Goal: Task Accomplishment & Management: Complete application form

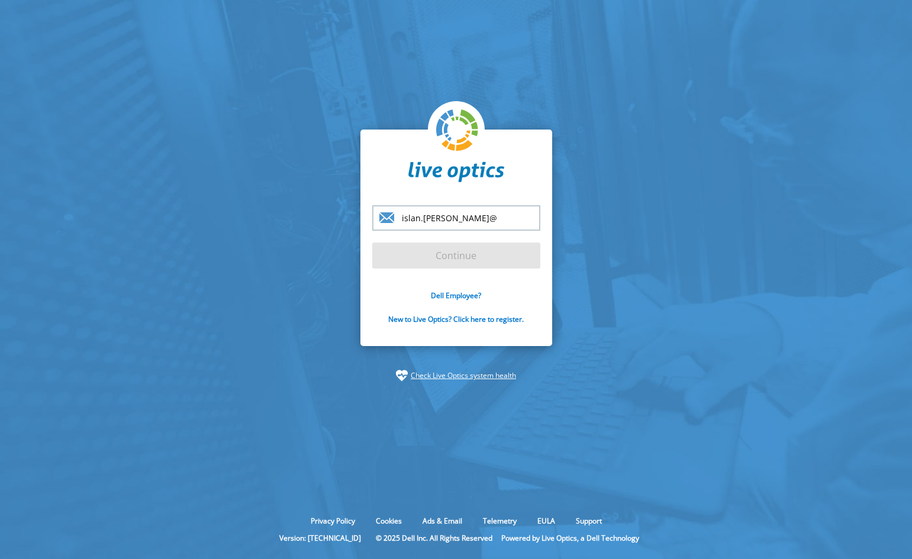
type input "[EMAIL_ADDRESS][DOMAIN_NAME]"
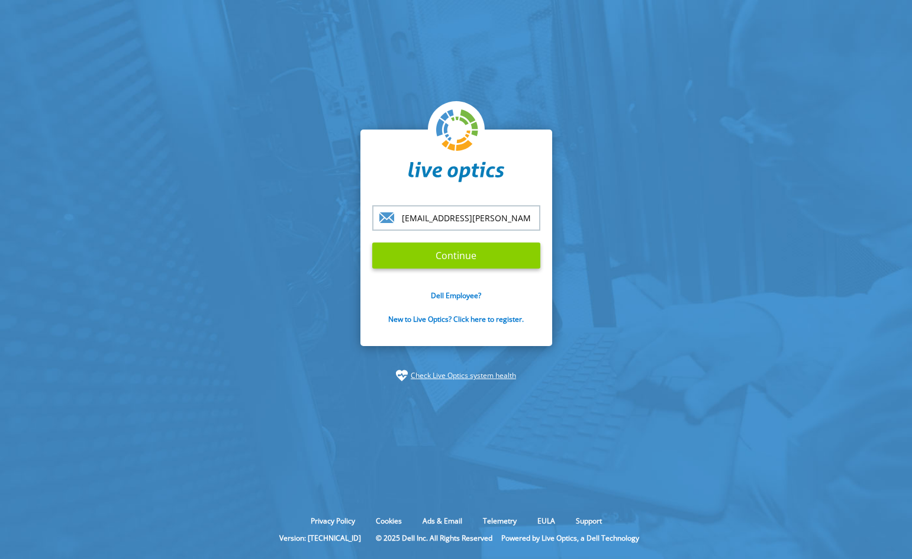
click at [460, 253] on input "Continue" at bounding box center [456, 256] width 168 height 26
click at [382, 254] on input "Continue" at bounding box center [456, 256] width 168 height 26
click at [519, 258] on input "Continue" at bounding box center [456, 256] width 168 height 26
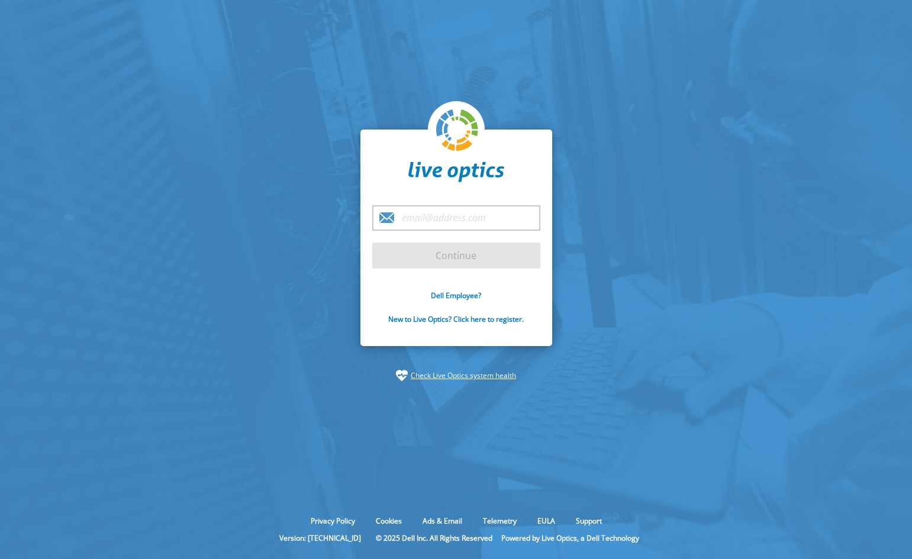
click at [427, 215] on input "email" at bounding box center [456, 217] width 168 height 25
type input "[EMAIL_ADDRESS][DOMAIN_NAME]"
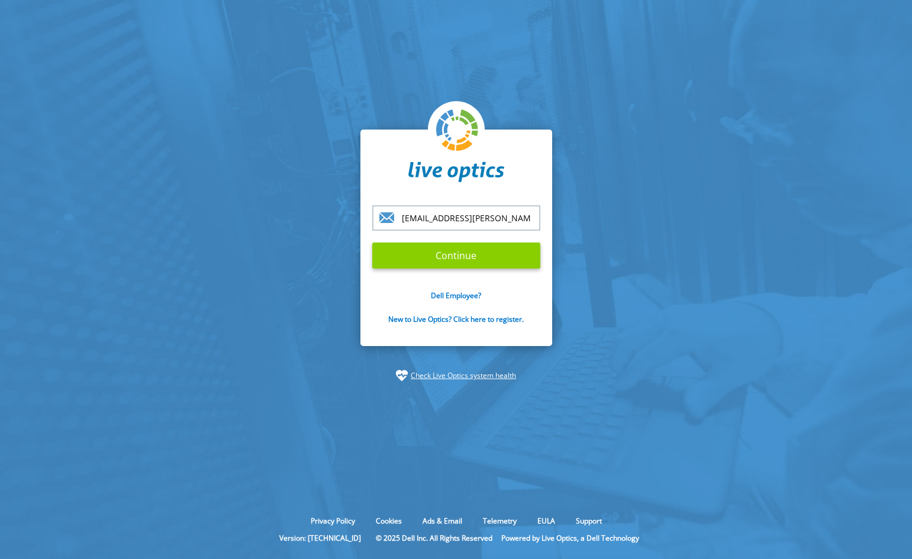
click at [463, 259] on input "Continue" at bounding box center [456, 256] width 168 height 26
click at [495, 257] on input "Continue" at bounding box center [456, 256] width 168 height 26
click at [391, 254] on input "Continue" at bounding box center [456, 256] width 168 height 26
drag, startPoint x: 461, startPoint y: 256, endPoint x: 605, endPoint y: 217, distance: 149.6
click at [605, 217] on section "islan.goncalves@clickti.com.br Continue Dell Employee? New to Live Optics? Clic…" at bounding box center [456, 255] width 912 height 511
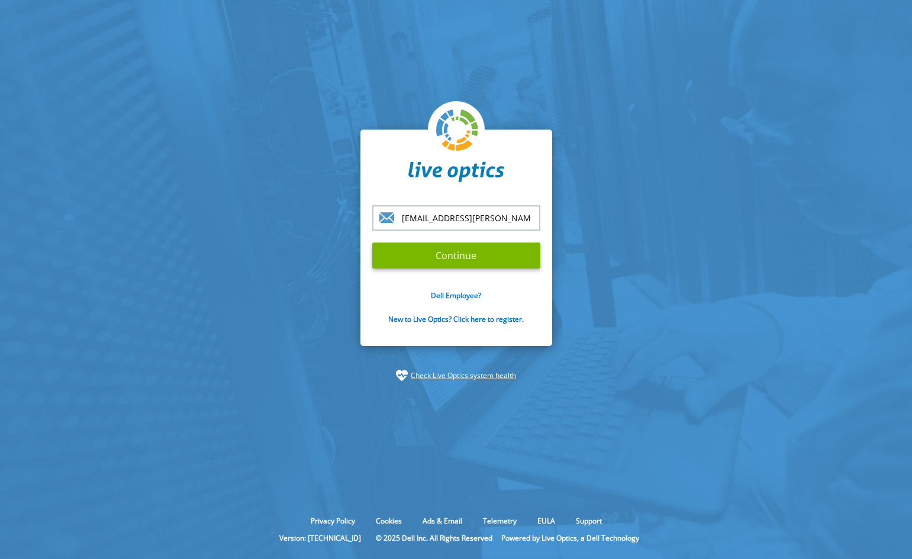
click at [484, 215] on input "[EMAIL_ADDRESS][DOMAIN_NAME]" at bounding box center [456, 217] width 168 height 25
click at [372, 243] on input "Continue" at bounding box center [456, 256] width 168 height 26
click at [481, 253] on input "Continue" at bounding box center [456, 256] width 168 height 26
click at [372, 243] on input "Continue" at bounding box center [456, 256] width 168 height 26
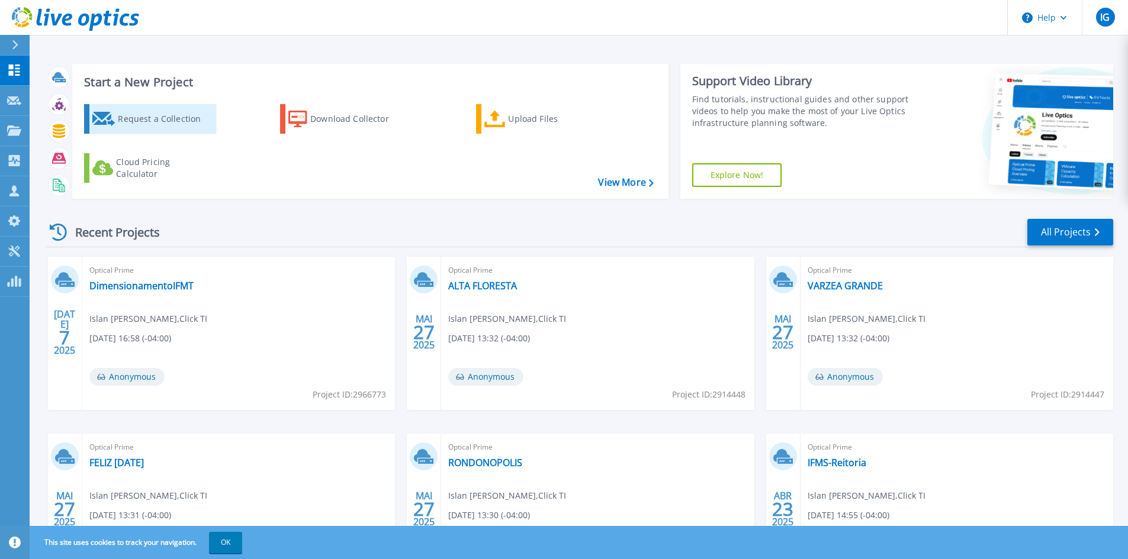
click at [163, 120] on div "Request a Collection" at bounding box center [165, 119] width 95 height 24
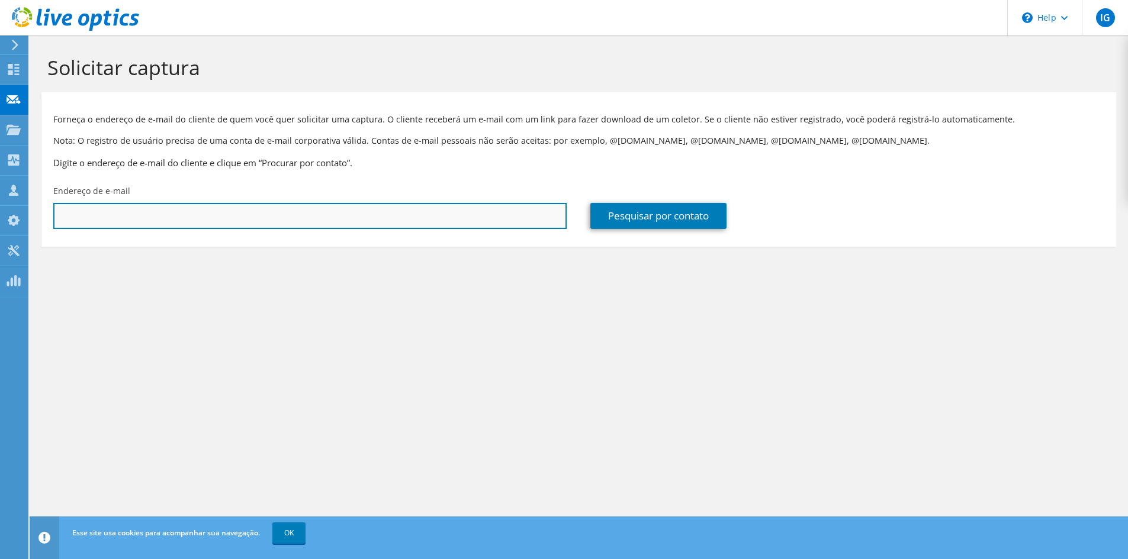
click at [206, 219] on input "text" at bounding box center [309, 216] width 513 height 26
paste input "mguimaraes@nescon.medicina.ufmg.br"
type input "mguimaraes@nescon.medicina.ufmg.br"
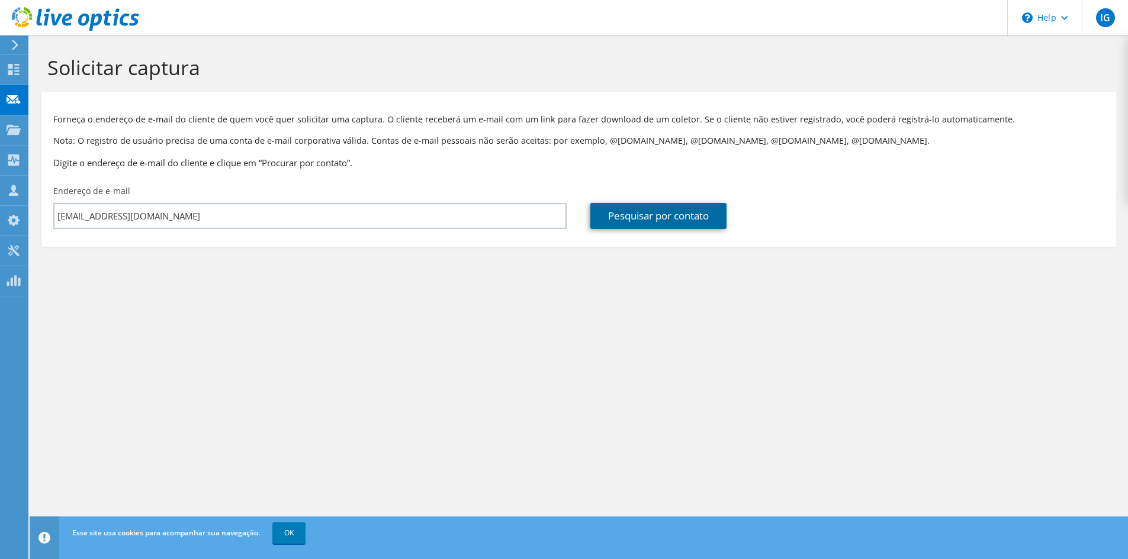
click at [677, 215] on link "Pesquisar por contato" at bounding box center [658, 216] width 136 height 26
type input "UFMG"
type input "Michel"
type input "Guimaraes"
type input "[GEOGRAPHIC_DATA]"
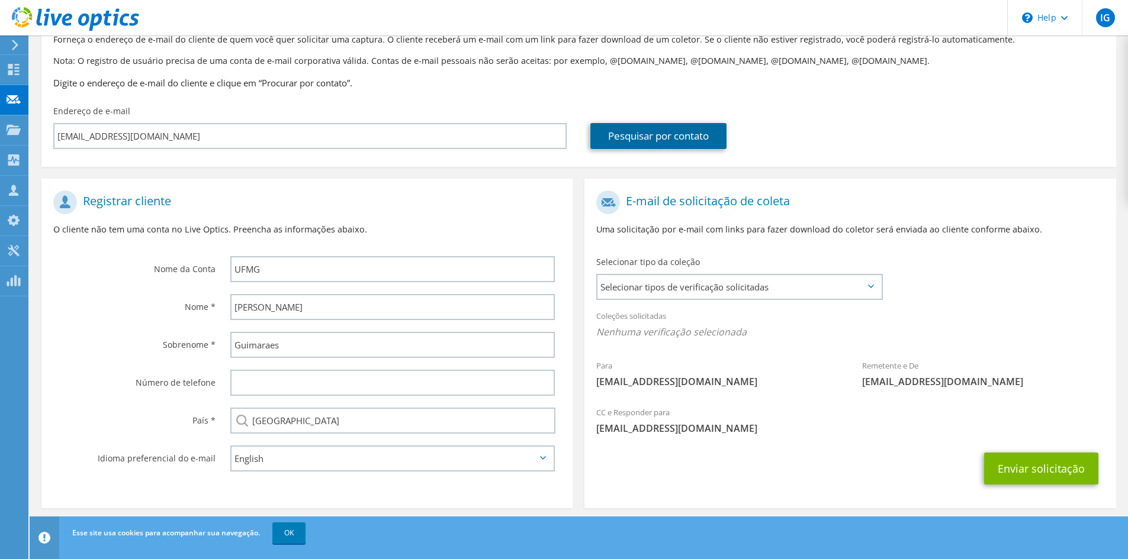
scroll to position [88, 0]
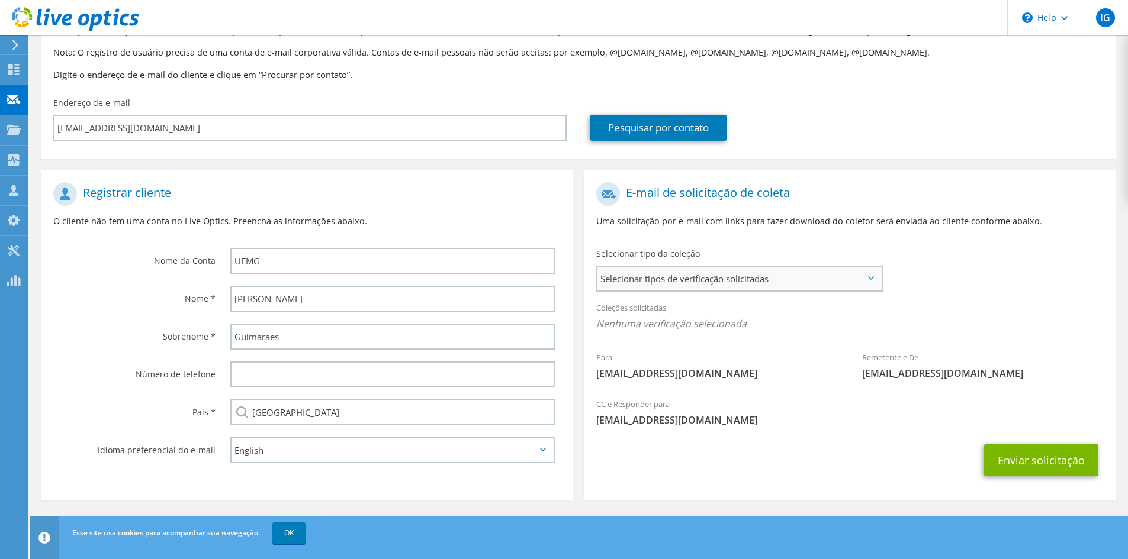
click at [761, 282] on span "Selecionar tipos de verificação solicitadas" at bounding box center [739, 279] width 284 height 24
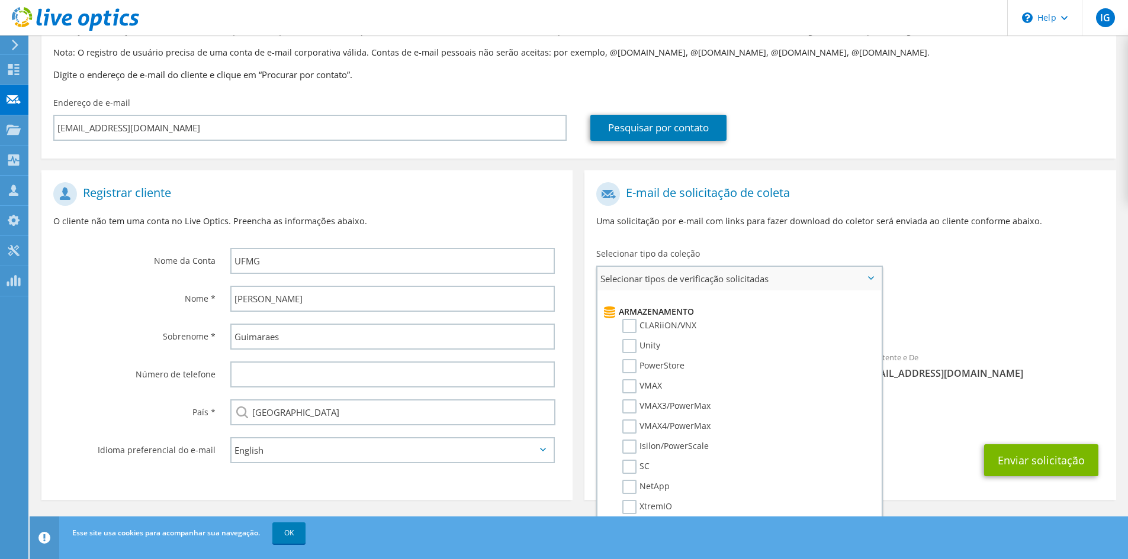
scroll to position [178, 0]
click at [630, 344] on label "CLARiiON/VNX" at bounding box center [659, 344] width 74 height 14
click at [0, 0] on input "CLARiiON/VNX" at bounding box center [0, 0] width 0 height 0
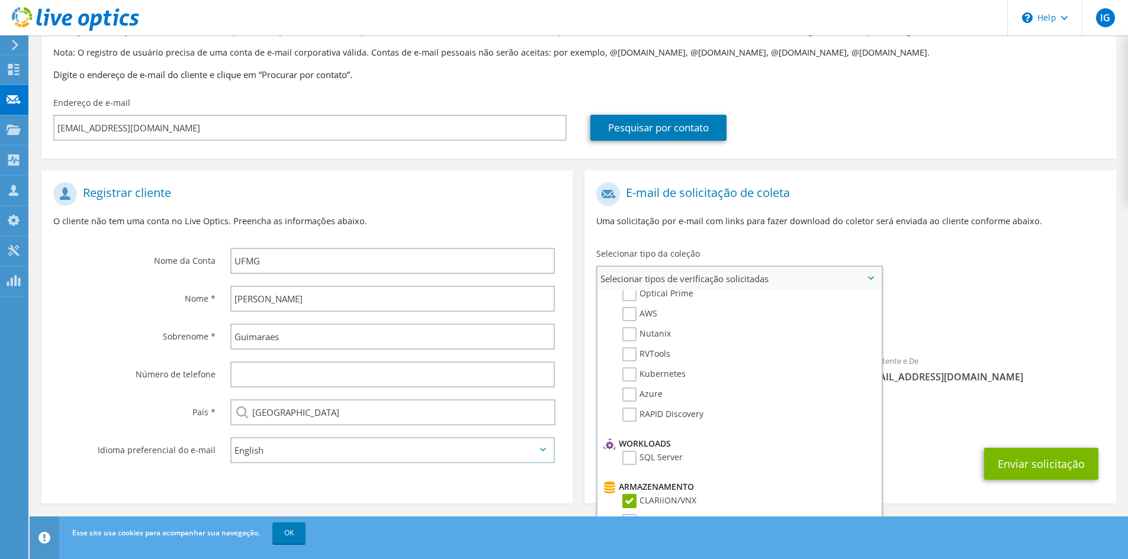
scroll to position [0, 0]
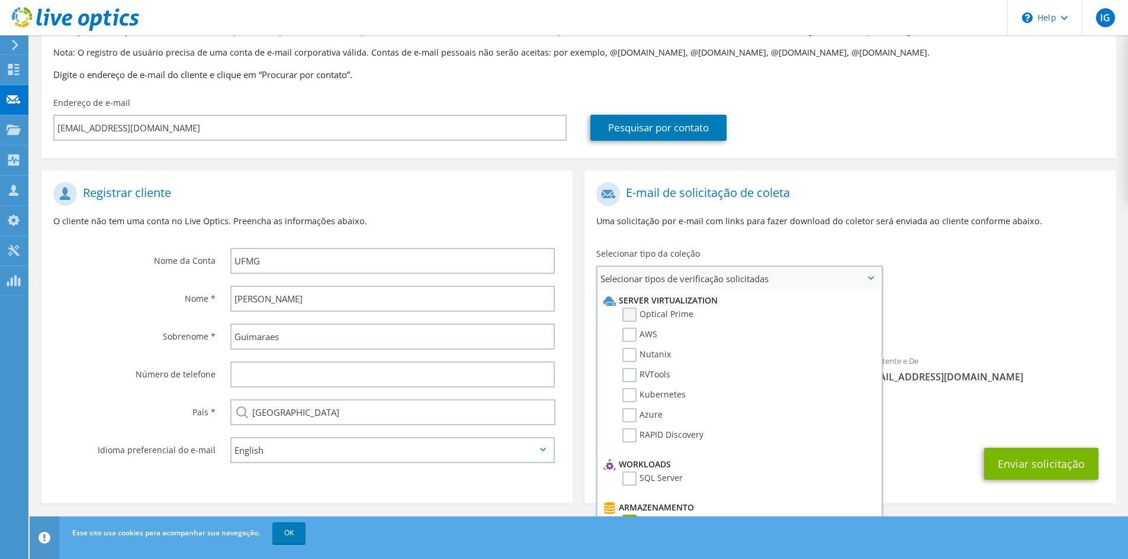
click at [629, 314] on label "Optical Prime" at bounding box center [657, 315] width 71 height 14
click at [0, 0] on input "Optical Prime" at bounding box center [0, 0] width 0 height 0
click at [985, 415] on div "CC e Responder para islan.goncalves@clickti.com.br" at bounding box center [849, 415] width 531 height 41
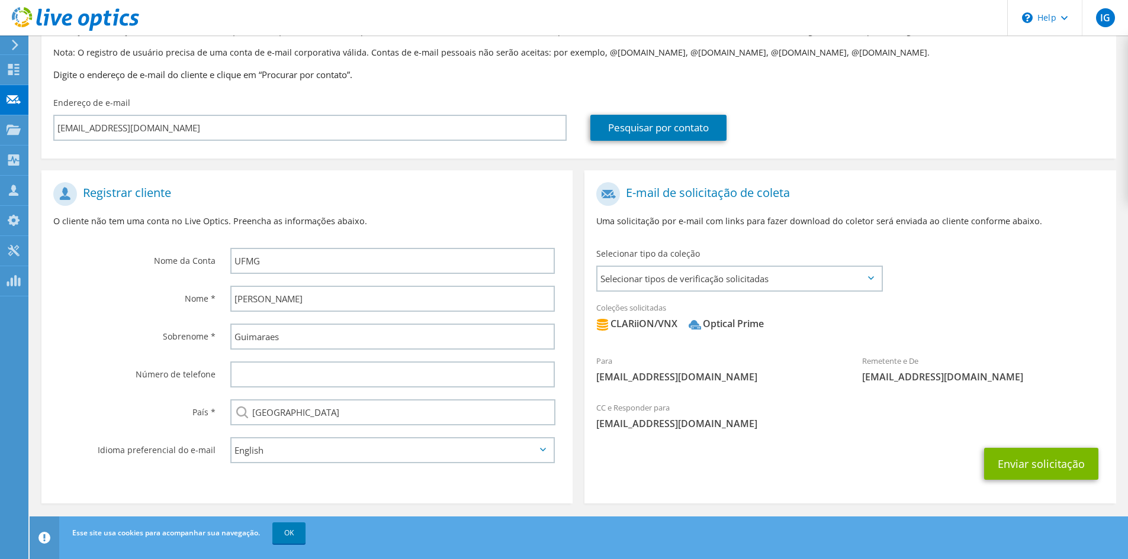
click at [1054, 317] on span "CLARiiON/VNX Optical Prime" at bounding box center [849, 327] width 507 height 20
click at [1037, 464] on button "Enviar solicitação" at bounding box center [1041, 464] width 114 height 32
